Goal: Check status: Check status

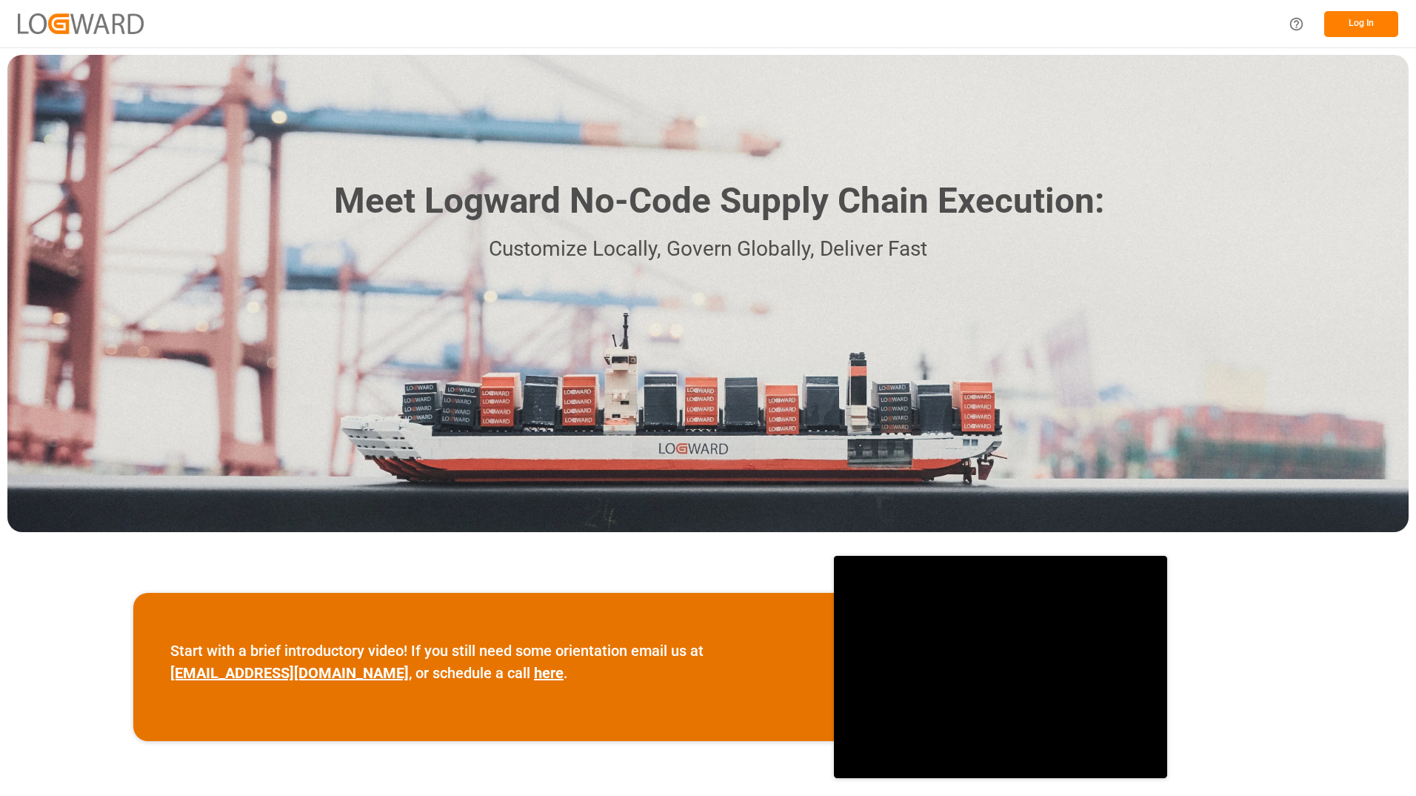
click at [1345, 22] on button "Log In" at bounding box center [1362, 24] width 74 height 26
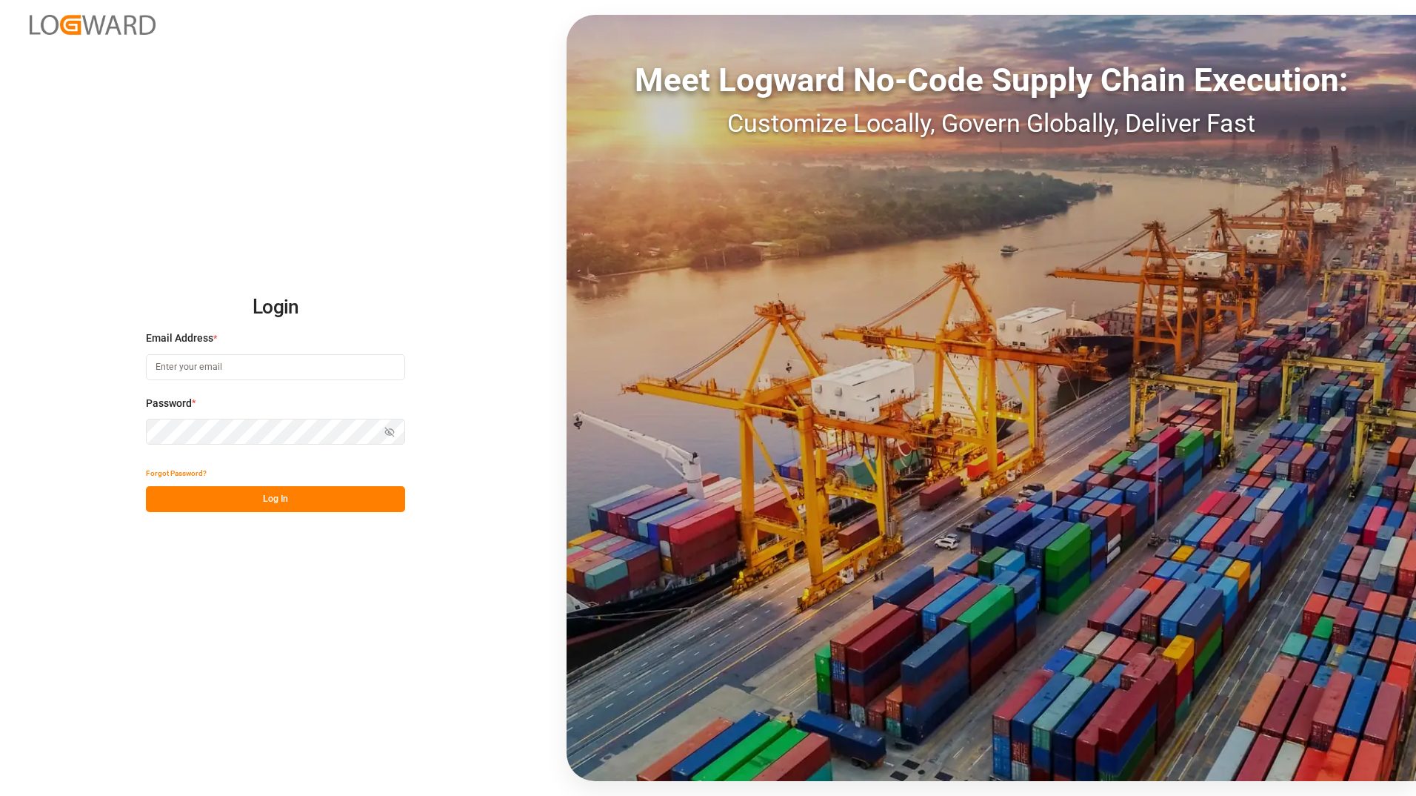
type input "[PERSON_NAME][EMAIL_ADDRESS][DOMAIN_NAME]"
click at [273, 496] on button "Log In" at bounding box center [275, 499] width 259 height 26
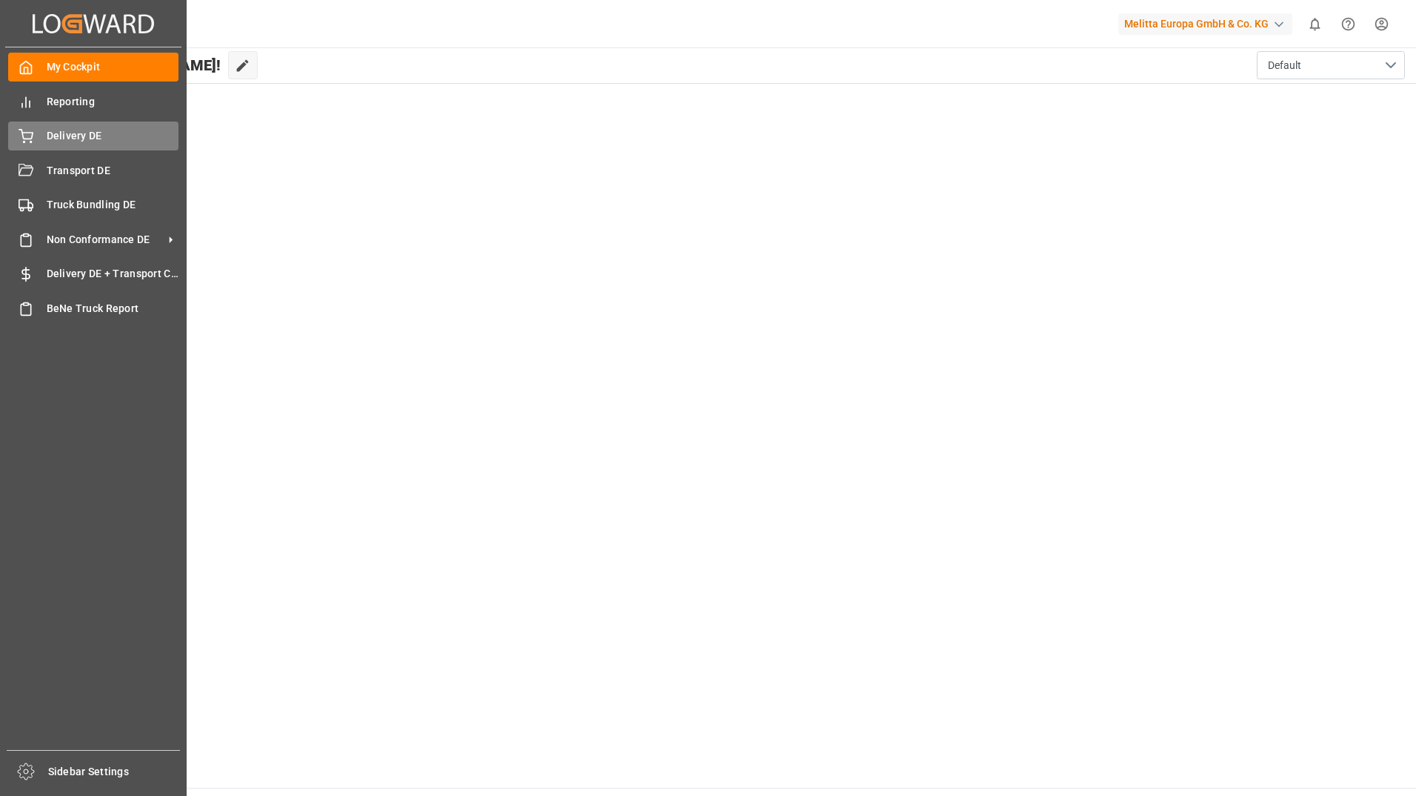
click at [28, 134] on icon at bounding box center [26, 136] width 15 height 15
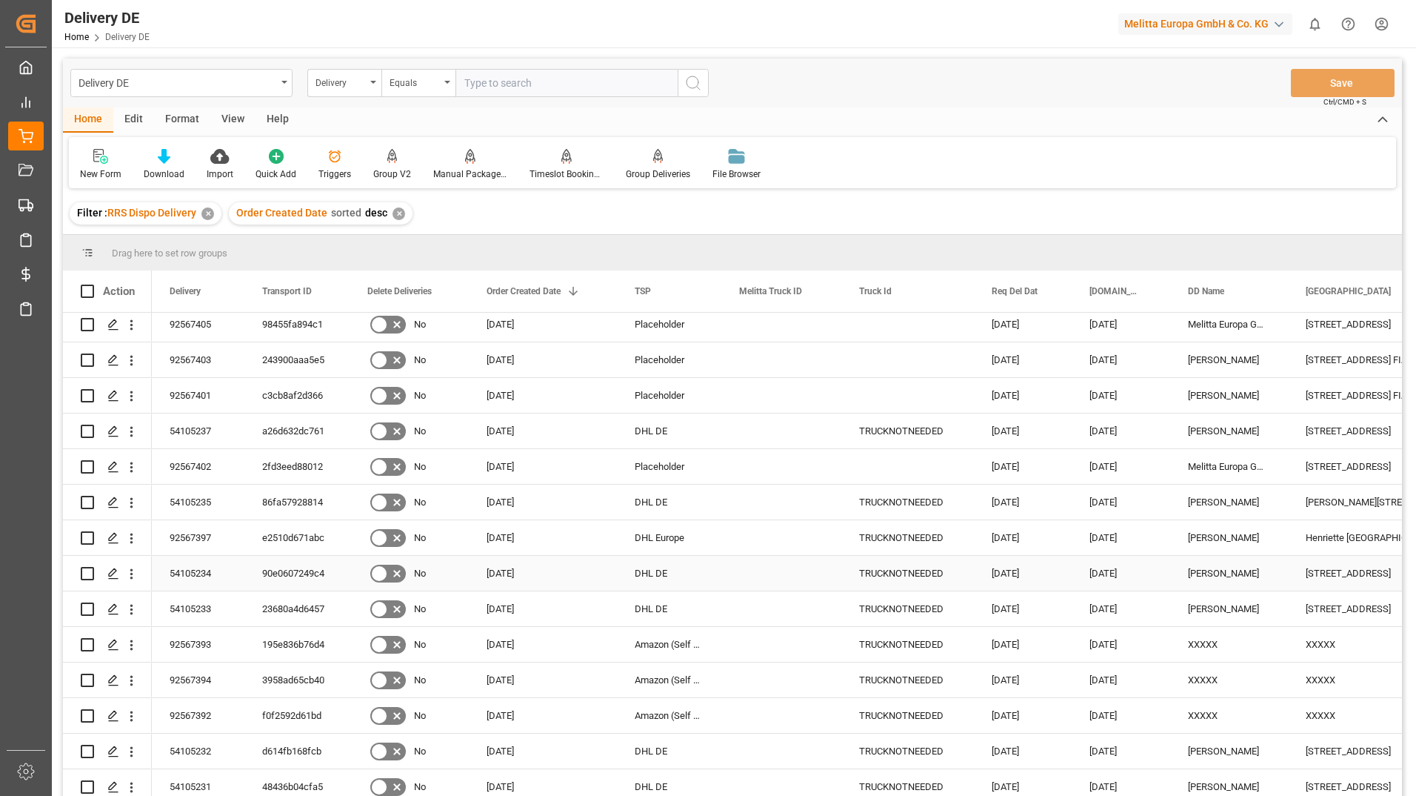
scroll to position [74, 0]
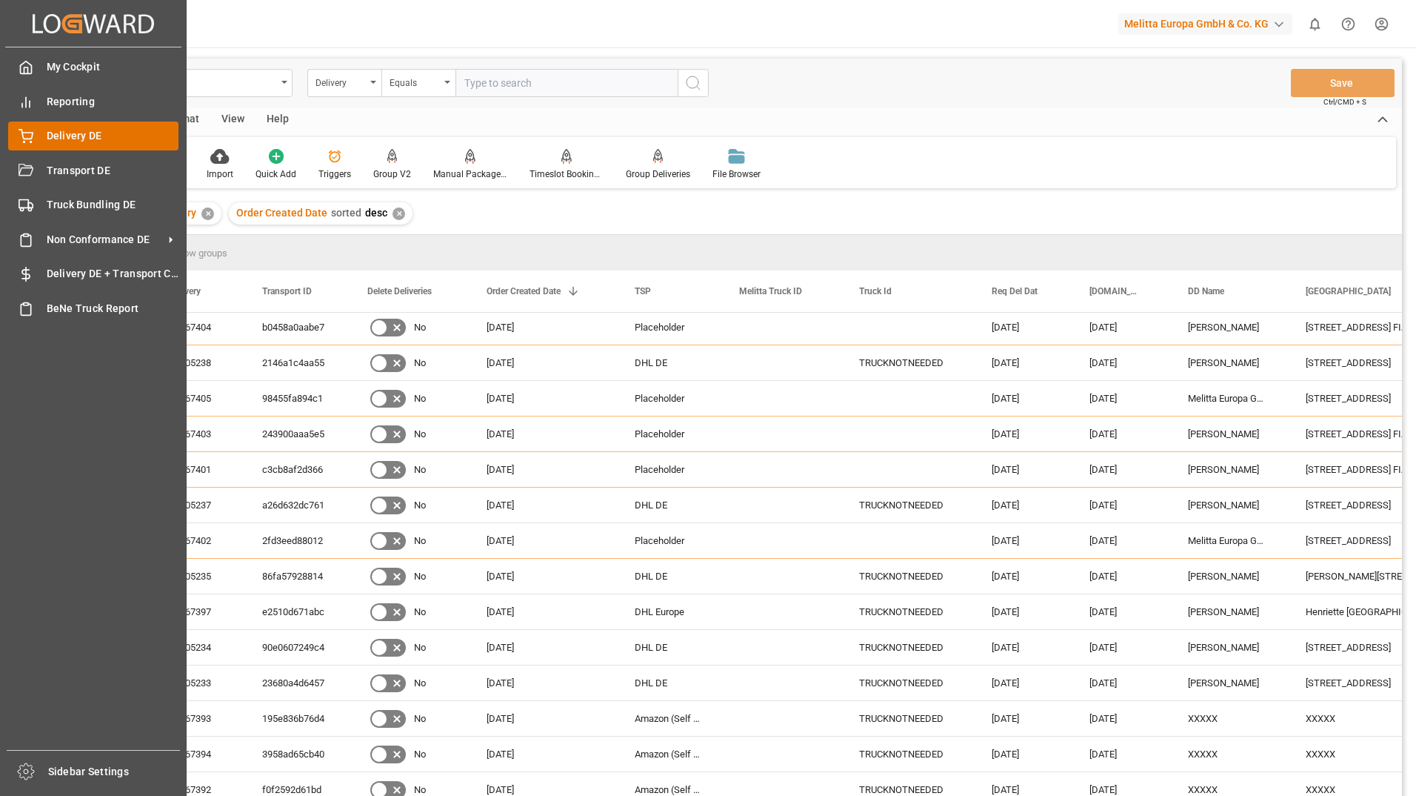
click at [43, 137] on div "Delivery DE Delivery DE" at bounding box center [93, 135] width 170 height 29
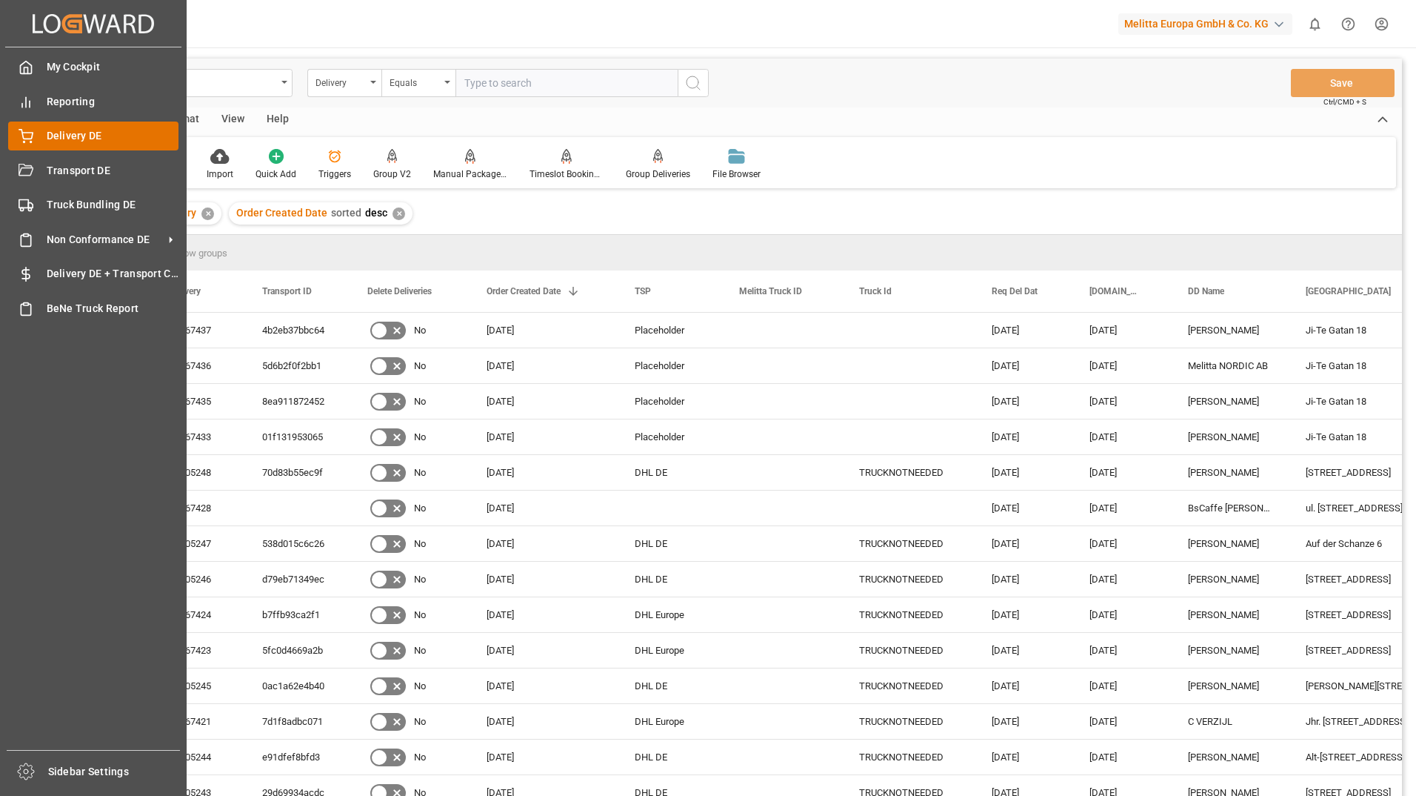
click at [21, 135] on icon at bounding box center [26, 136] width 15 height 15
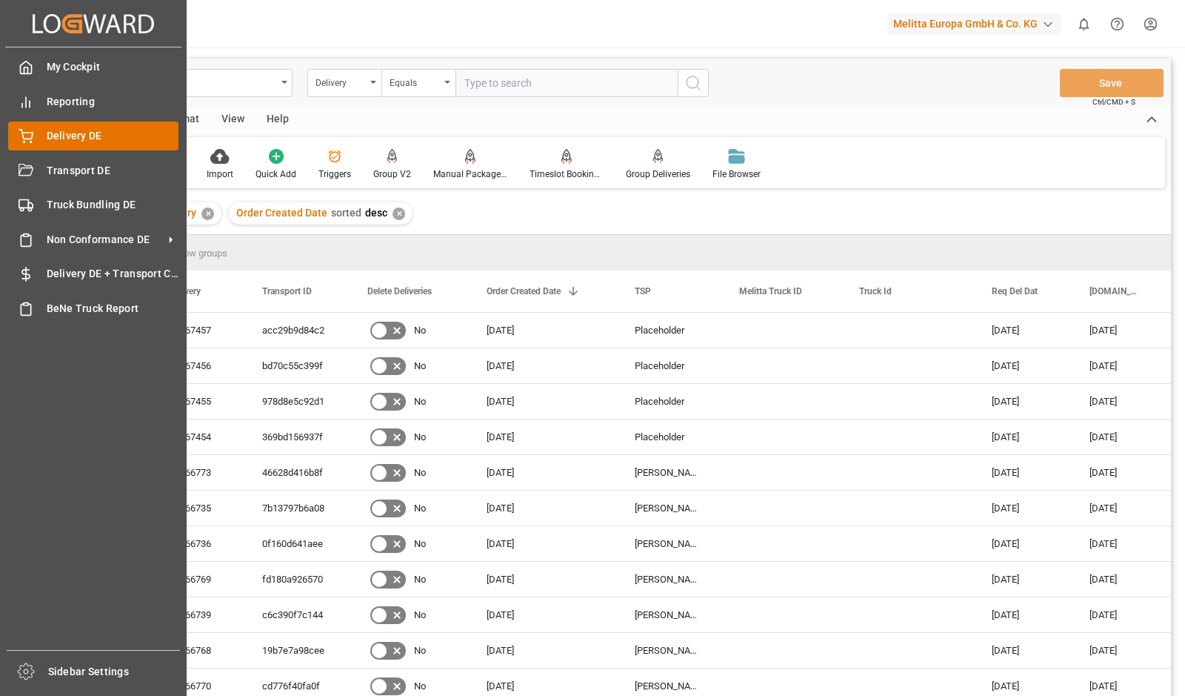
click at [33, 137] on div "Delivery DE Delivery DE" at bounding box center [93, 135] width 170 height 29
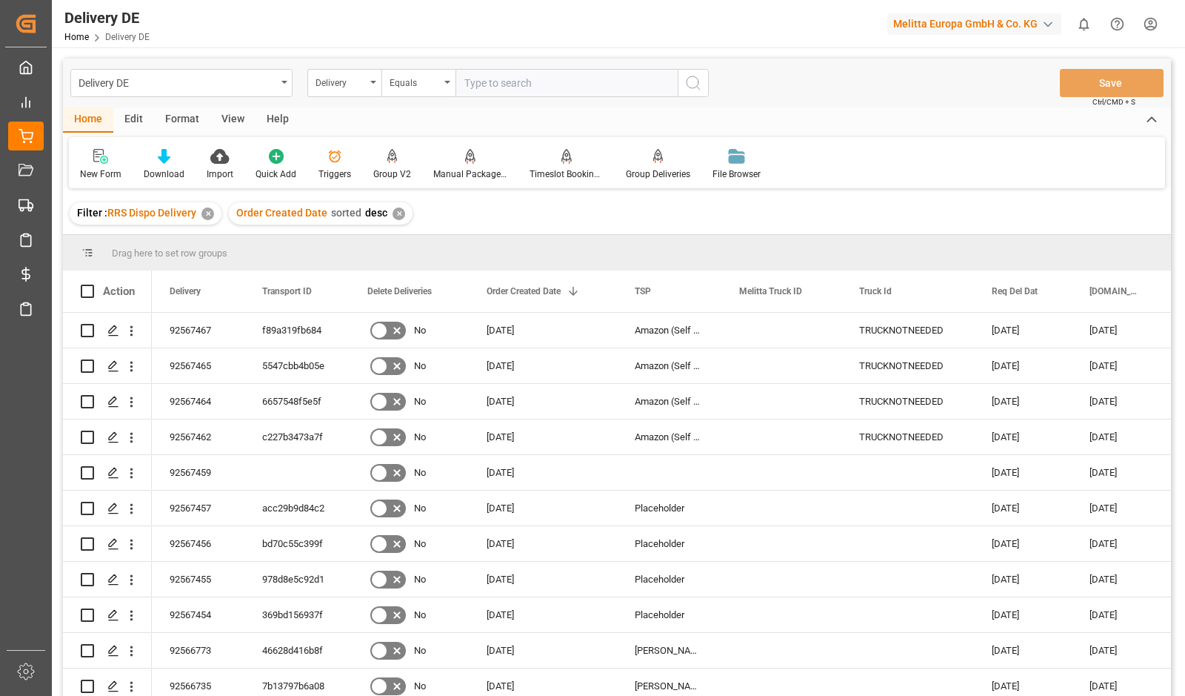
click at [524, 92] on input "text" at bounding box center [567, 83] width 222 height 28
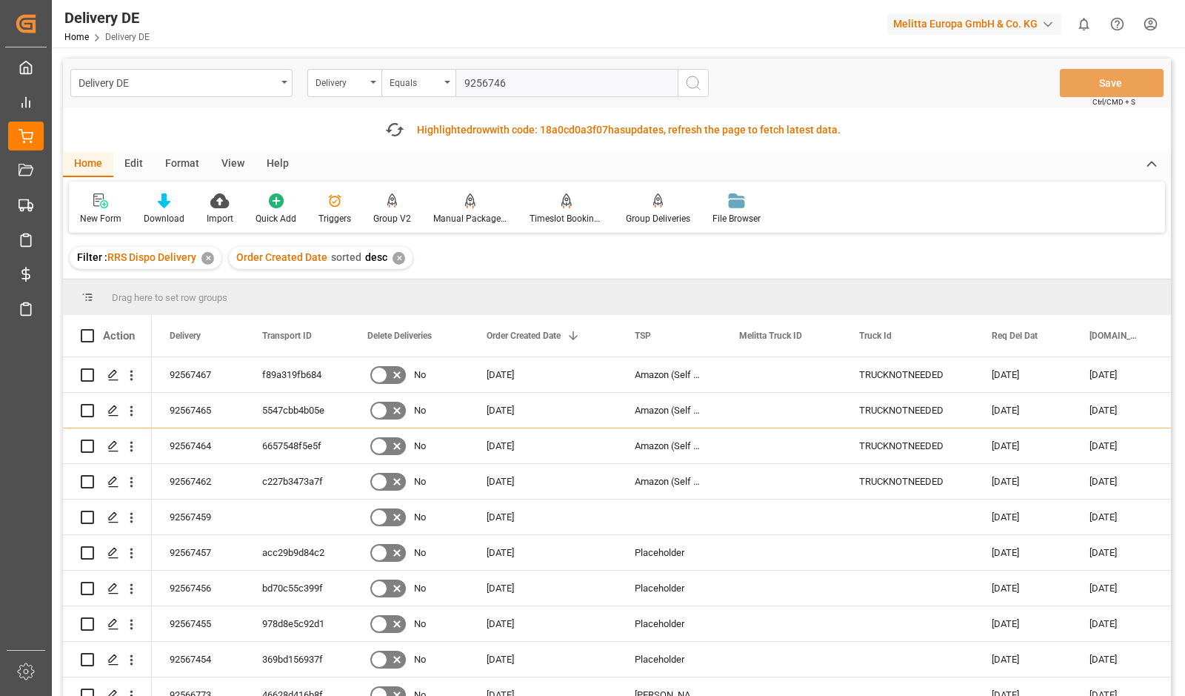
type input "92567469"
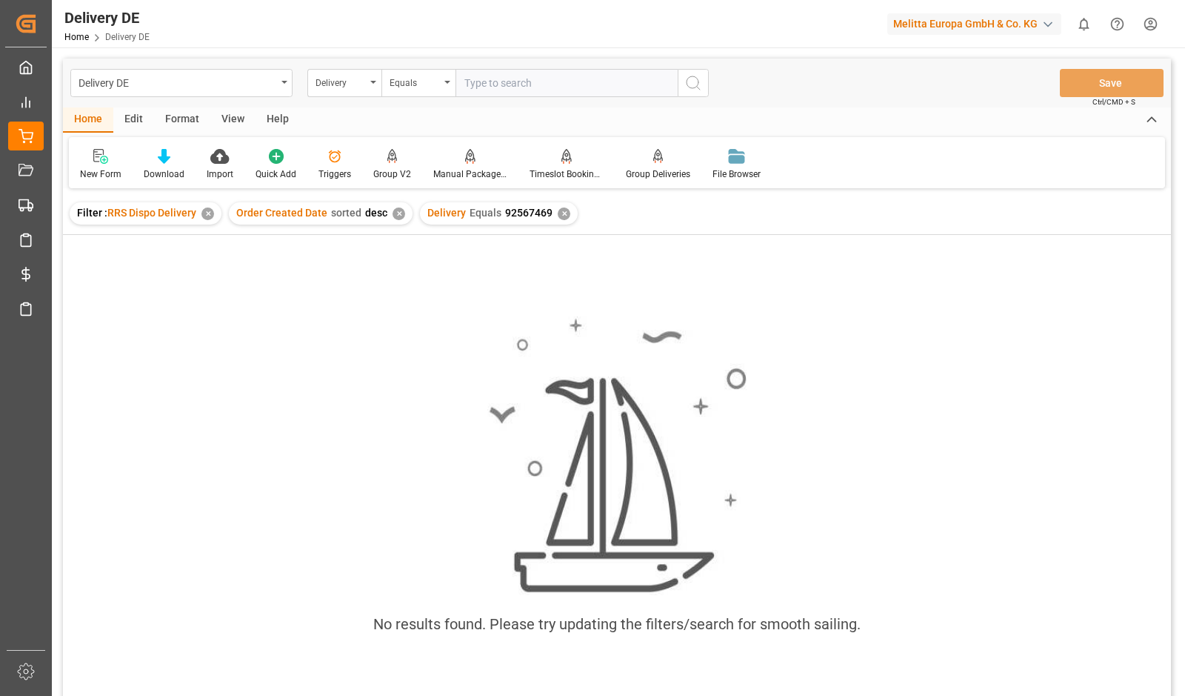
click at [563, 215] on div "✕" at bounding box center [564, 213] width 13 height 13
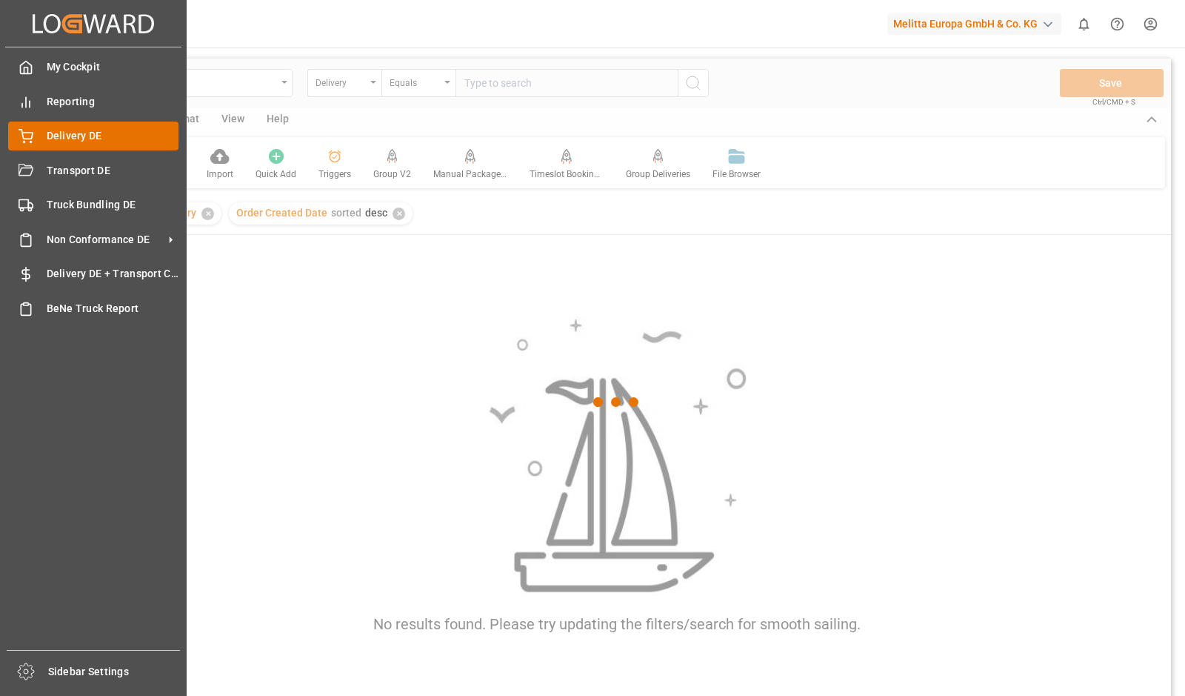
click at [26, 137] on icon at bounding box center [26, 136] width 15 height 15
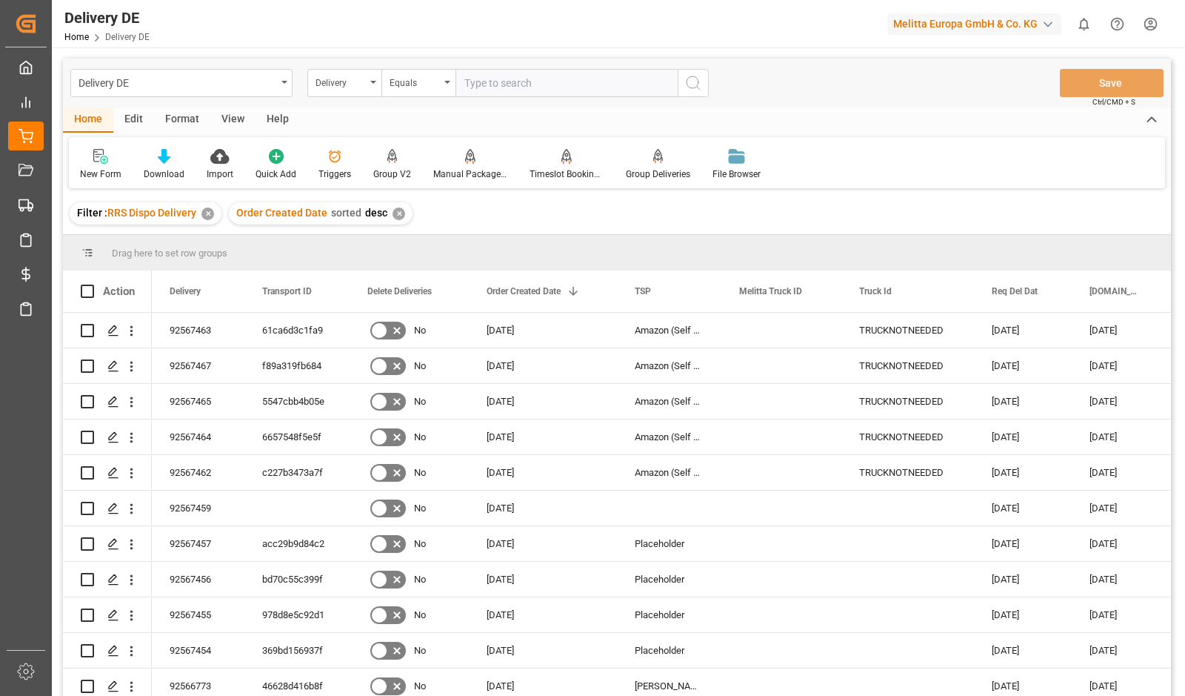
click at [516, 79] on input "text" at bounding box center [567, 83] width 222 height 28
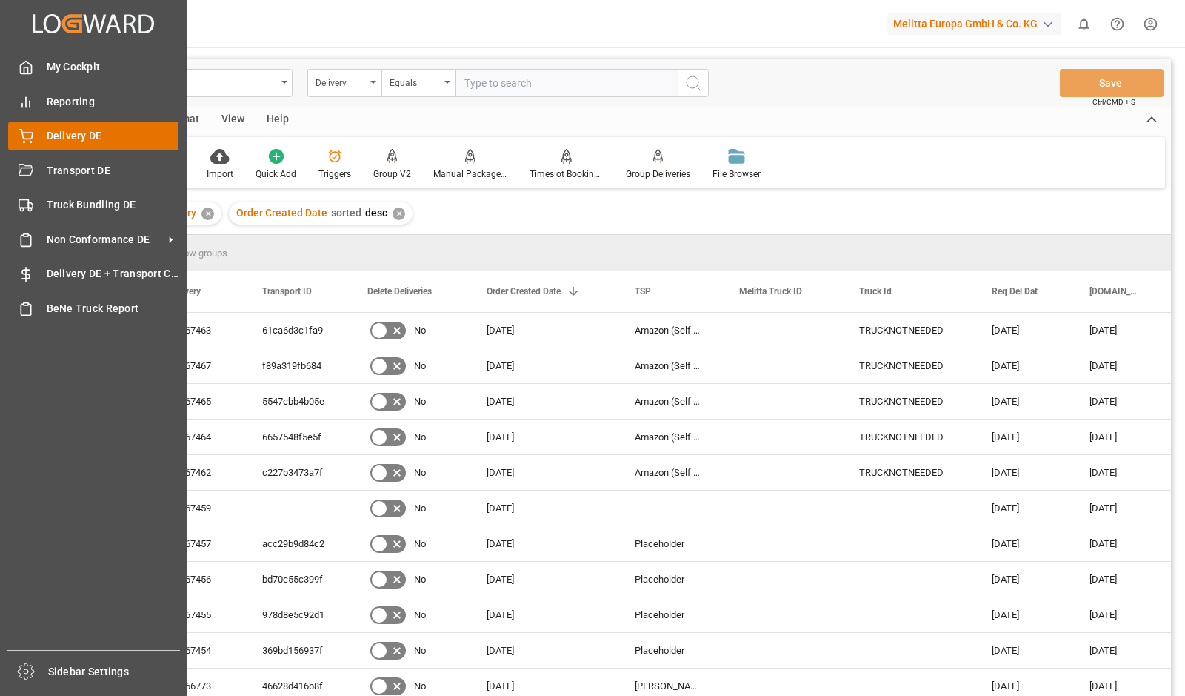
click at [24, 133] on icon at bounding box center [25, 135] width 13 height 10
click at [20, 134] on icon at bounding box center [26, 136] width 15 height 15
